Goal: Task Accomplishment & Management: Use online tool/utility

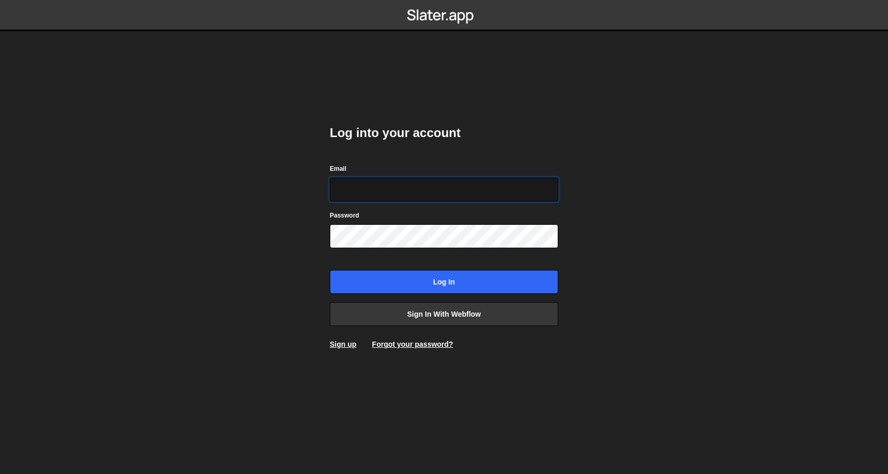
type input "emmayusufu@gmail.com"
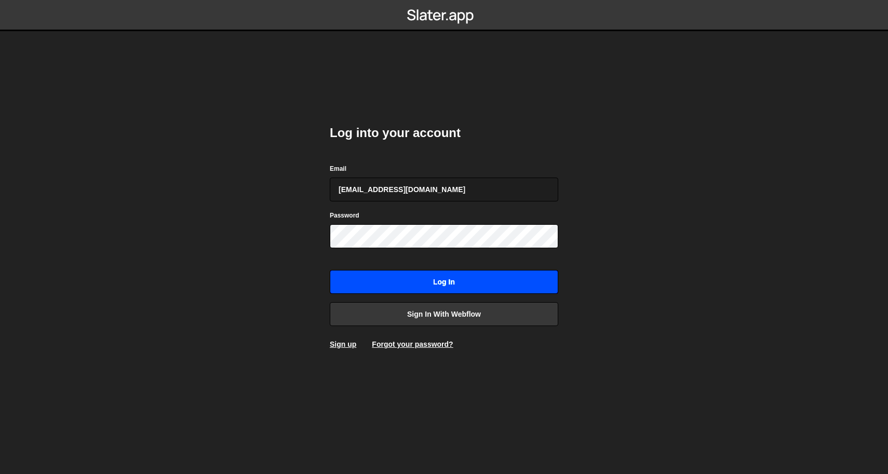
click at [442, 280] on input "Log in" at bounding box center [444, 282] width 228 height 24
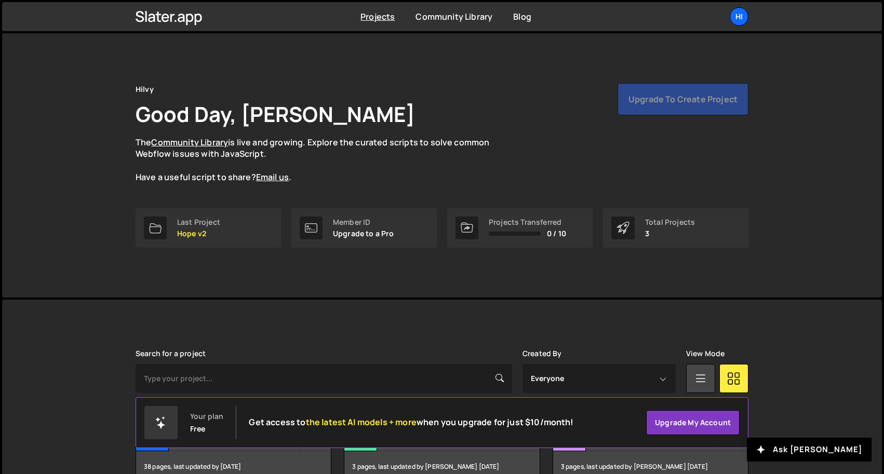
scroll to position [60, 0]
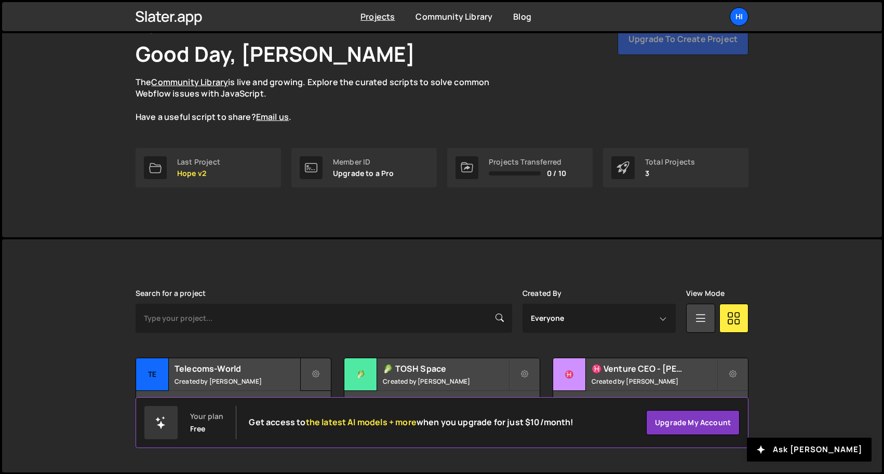
click at [316, 367] on button at bounding box center [315, 374] width 31 height 33
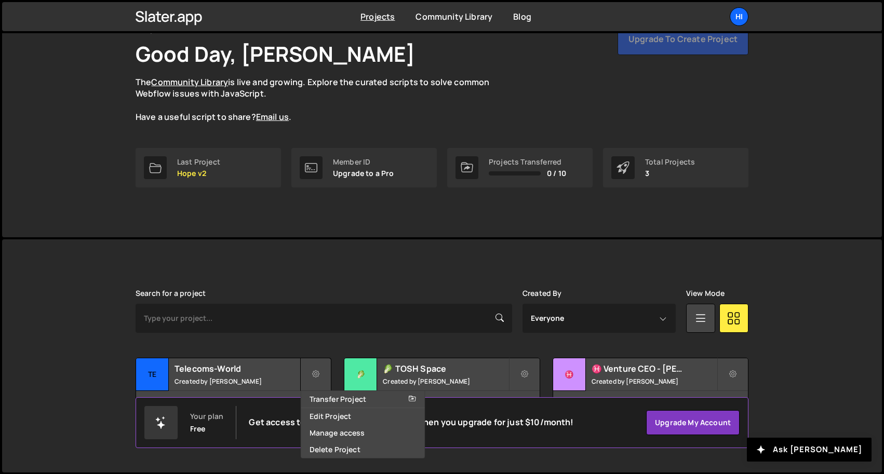
click at [320, 378] on button at bounding box center [315, 374] width 31 height 33
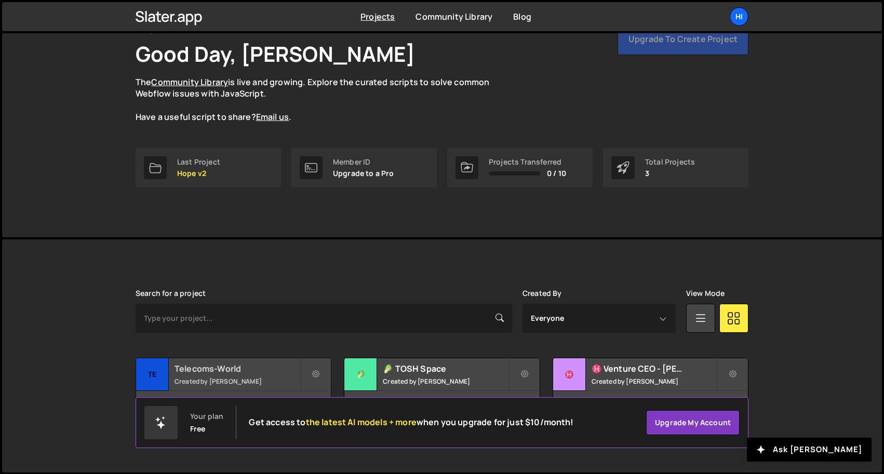
click at [248, 373] on h2 "Telecoms-World" at bounding box center [236, 368] width 125 height 11
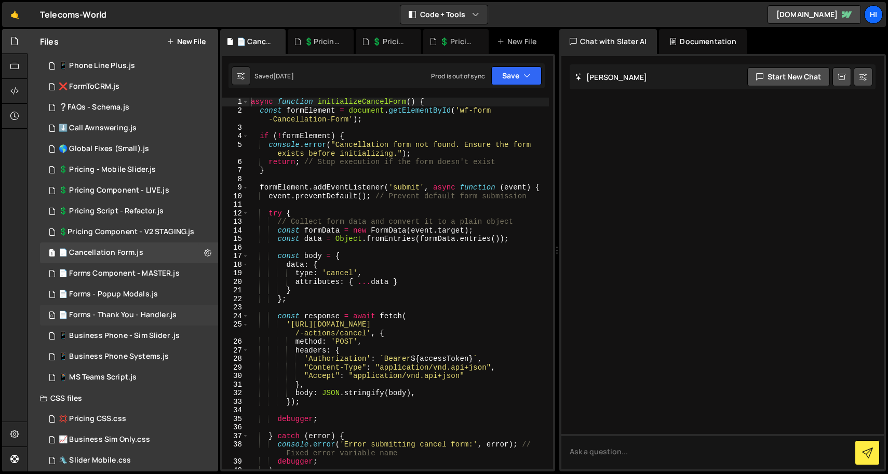
scroll to position [112, 0]
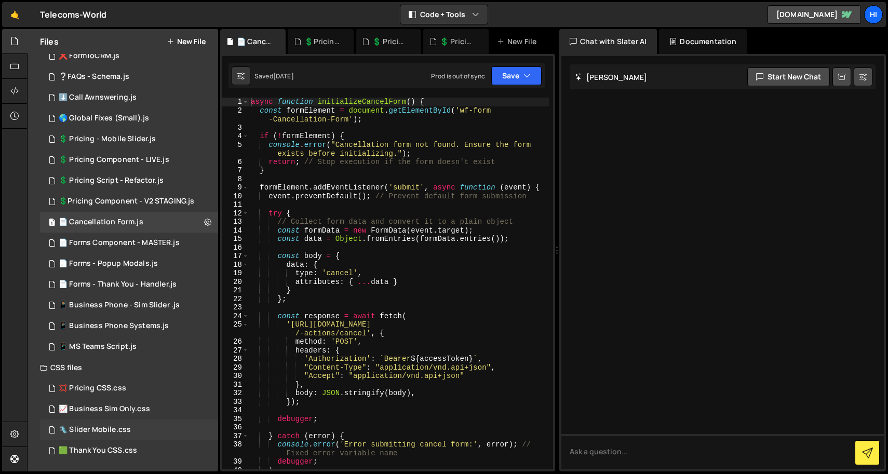
click at [121, 428] on div "🛝 Slider Mobile.css" at bounding box center [95, 429] width 72 height 9
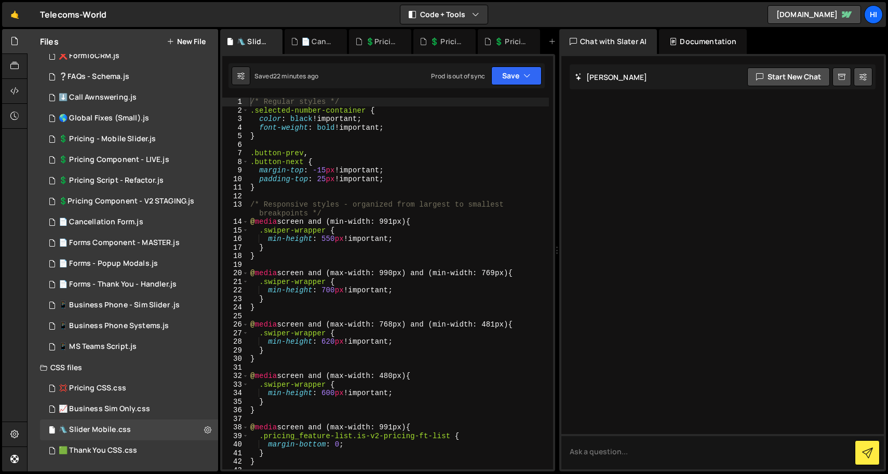
scroll to position [0, 0]
click at [329, 393] on div "**********" at bounding box center [398, 297] width 301 height 398
type textarea "min-height: 620px !important;"
click at [509, 77] on button "Save" at bounding box center [516, 75] width 50 height 19
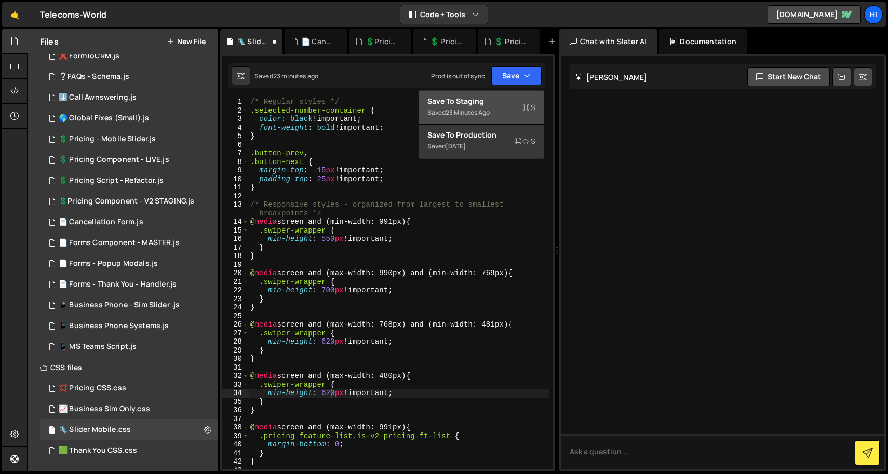
click at [491, 106] on div "Saved 23 minutes ago" at bounding box center [481, 112] width 108 height 12
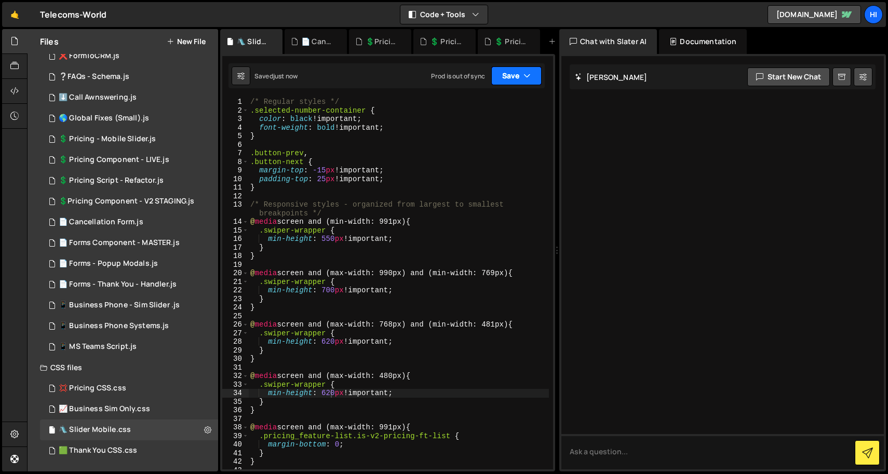
click at [516, 72] on button "Save" at bounding box center [516, 75] width 50 height 19
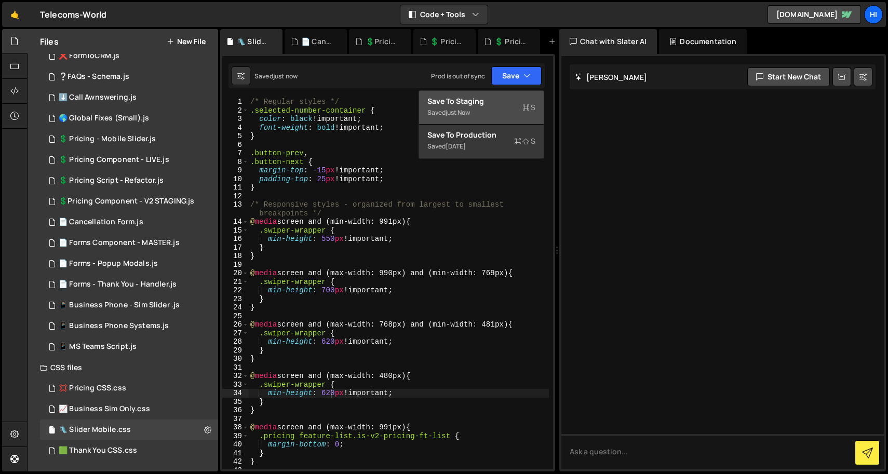
click at [481, 104] on div "Save to Staging S" at bounding box center [481, 101] width 108 height 10
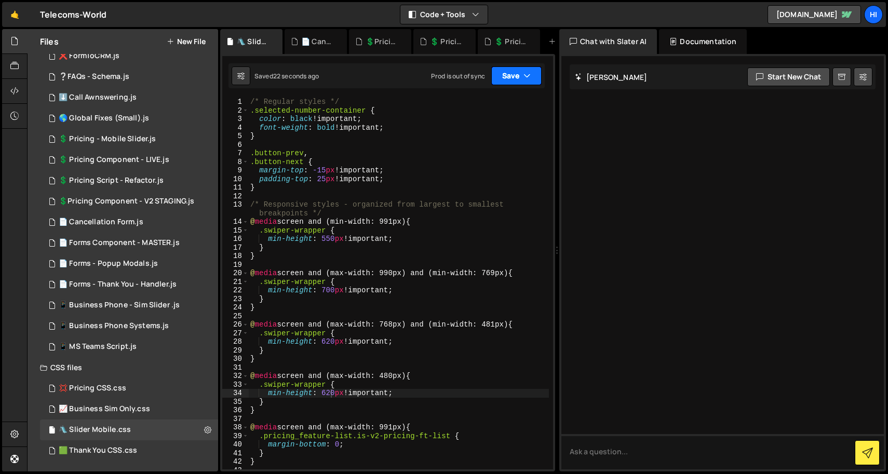
click at [516, 75] on button "Save" at bounding box center [516, 75] width 50 height 19
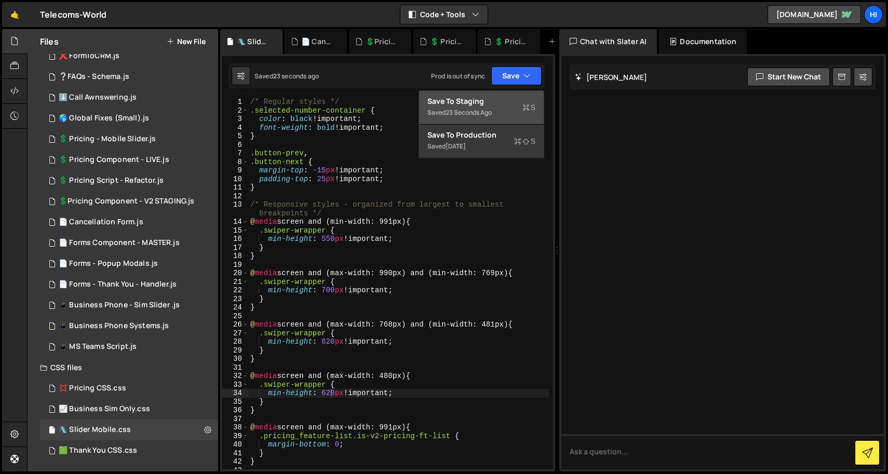
click at [498, 106] on div "Saved 23 seconds ago" at bounding box center [481, 112] width 108 height 12
